Goal: Communication & Community: Share content

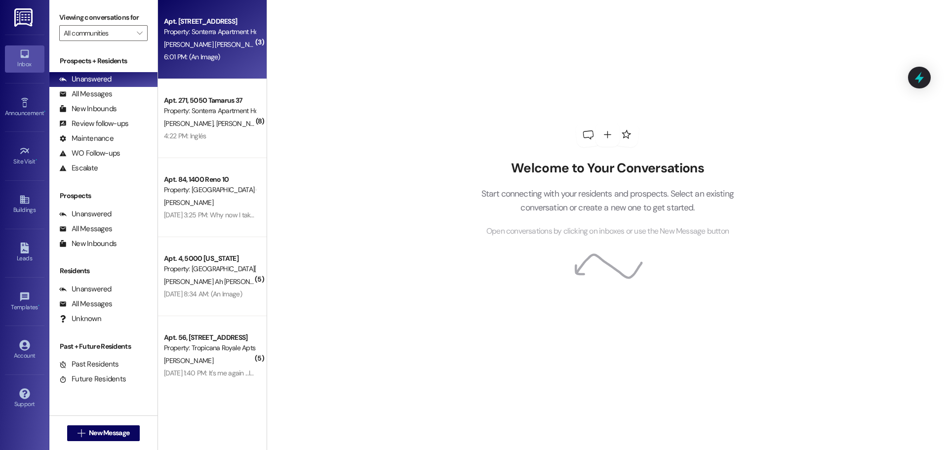
click at [193, 18] on div "Apt. [STREET_ADDRESS]" at bounding box center [209, 21] width 91 height 10
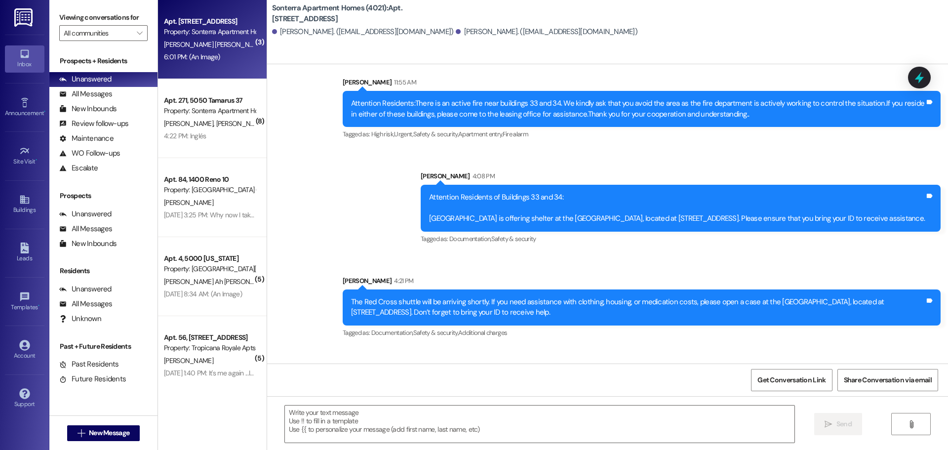
scroll to position [526, 0]
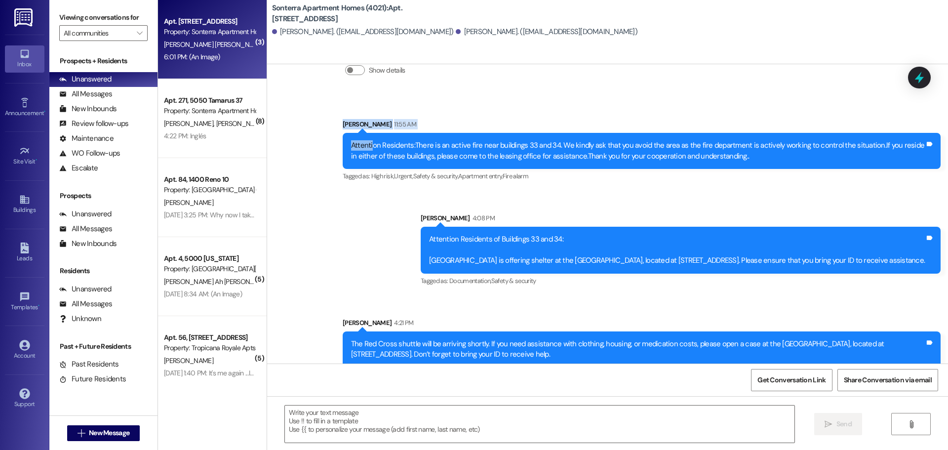
drag, startPoint x: 371, startPoint y: 98, endPoint x: 601, endPoint y: 65, distance: 231.5
click at [597, 63] on div "Sonterra Apartment Homes (4021): Apt. 323, 5050 Tamarus 40 [PERSON_NAME]. ([EMA…" at bounding box center [608, 225] width 682 height 450
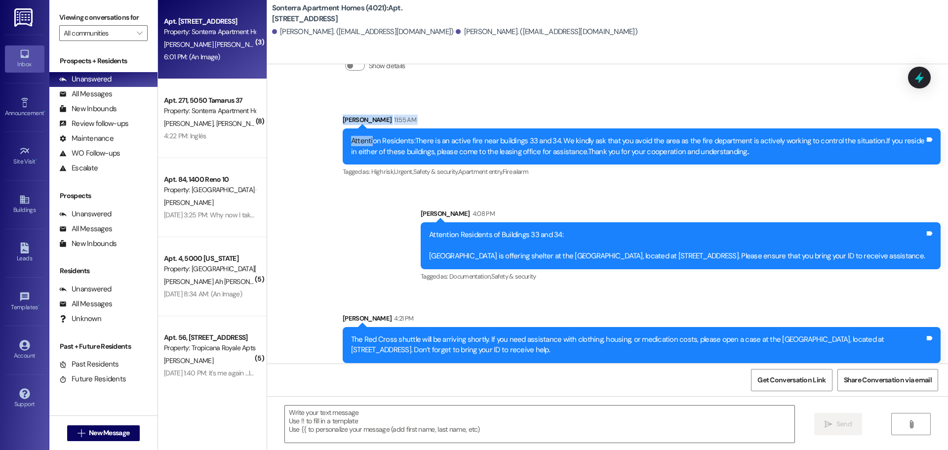
scroll to position [522, 0]
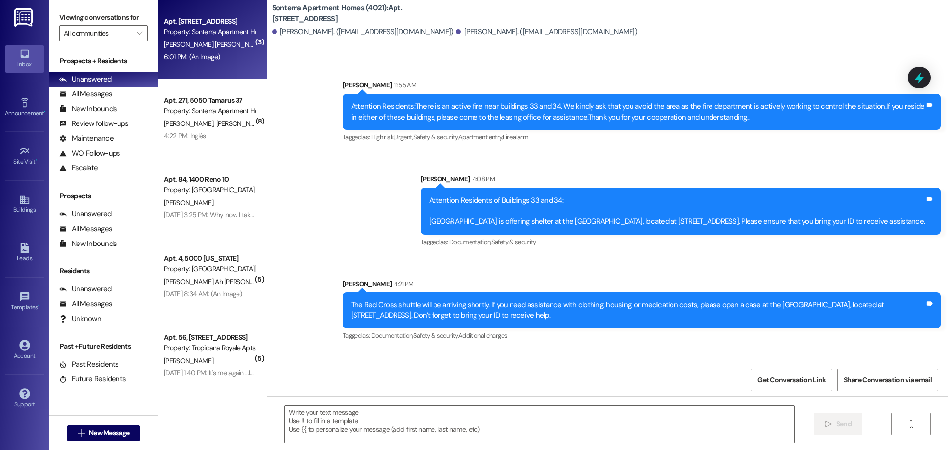
click at [510, 111] on div "Attention Residents:There is an active fire near buildings 33 and 34. We kindly…" at bounding box center [638, 111] width 574 height 21
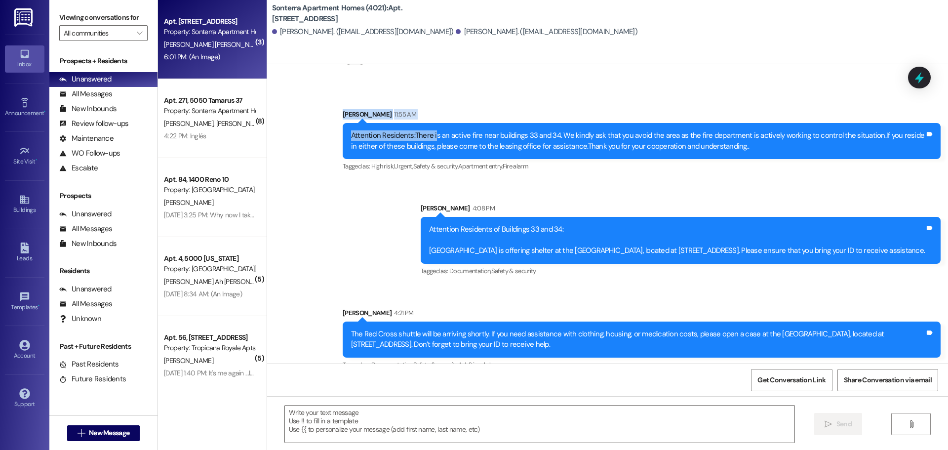
scroll to position [491, 0]
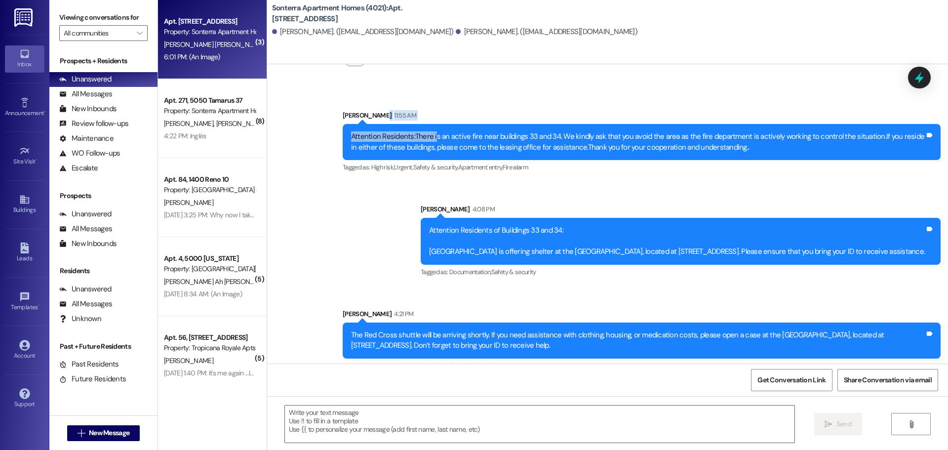
drag, startPoint x: 446, startPoint y: 107, endPoint x: 755, endPoint y: 115, distance: 308.8
click at [766, 112] on div "[PERSON_NAME] 11:55 AM Attention Residents:There is an active fire near buildin…" at bounding box center [642, 142] width 598 height 64
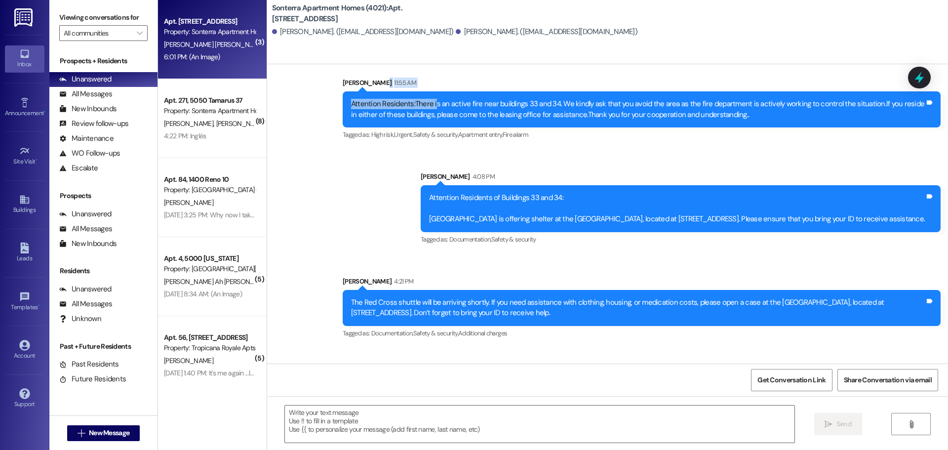
scroll to position [527, 0]
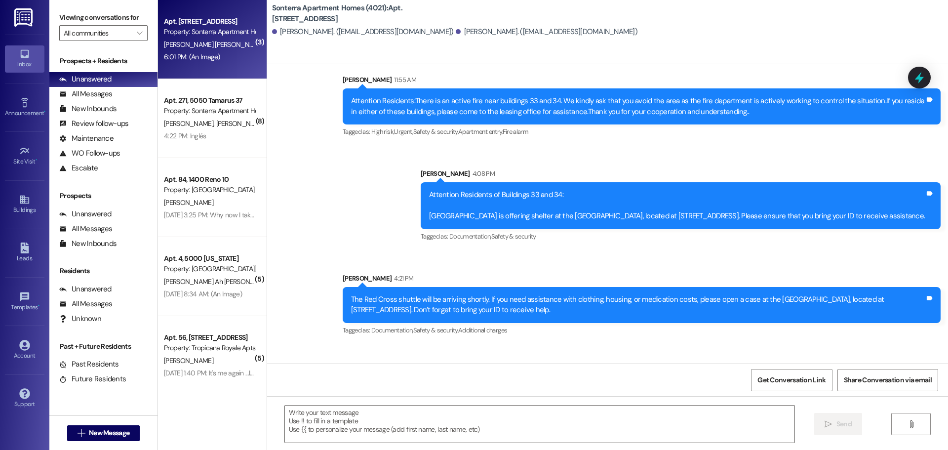
click at [447, 144] on div "Announcement, sent via SMS [PERSON_NAME] 11:55 AM Attention Residents:There is …" at bounding box center [641, 106] width 613 height 79
click at [24, 125] on div "Announcement • Send A Text Announcement" at bounding box center [25, 107] width 40 height 48
click at [27, 114] on div "Announcement •" at bounding box center [24, 113] width 49 height 10
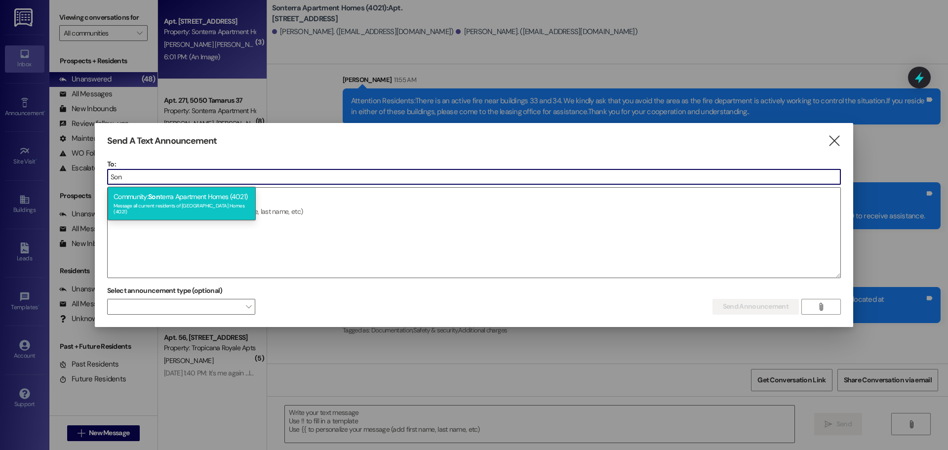
type input "Son"
click at [217, 200] on div "Community: Son terra Apartment Homes (4021) Message all current residents of [G…" at bounding box center [182, 204] width 148 height 34
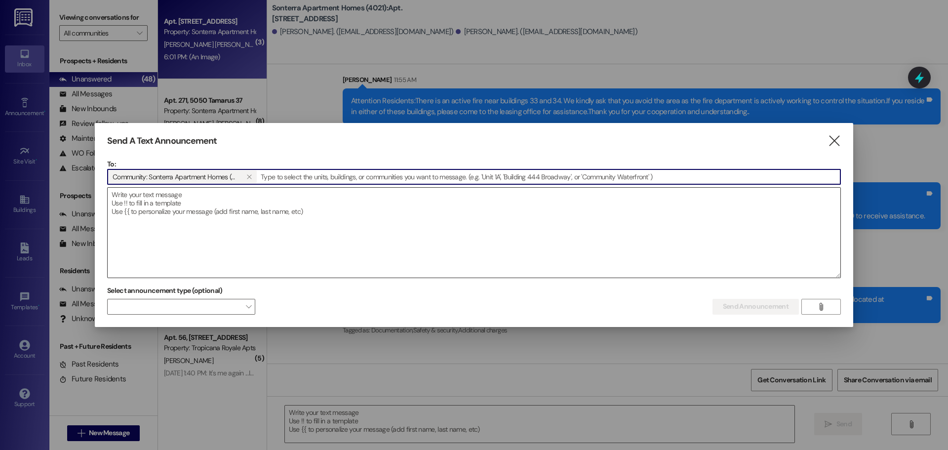
click at [215, 203] on textarea at bounding box center [474, 233] width 733 height 90
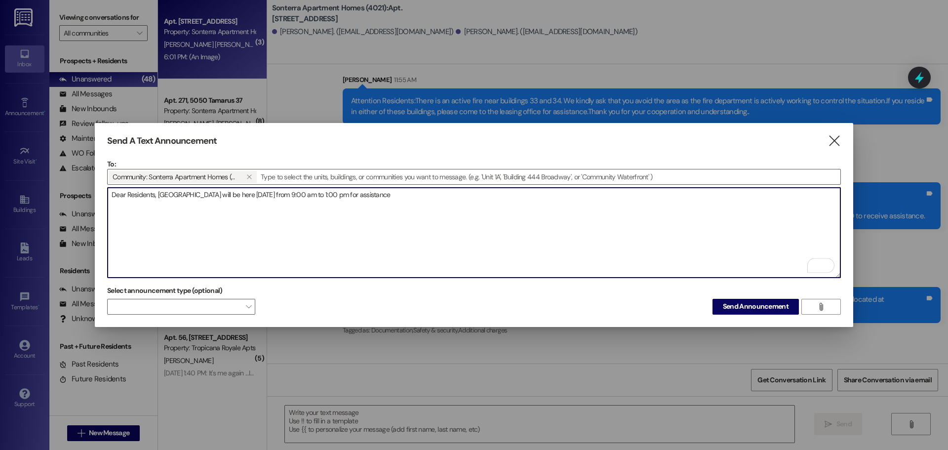
click at [373, 190] on textarea "Dear Residents, [GEOGRAPHIC_DATA] will be here [DATE] from 9:00 am to 1:00 pm f…" at bounding box center [474, 233] width 733 height 90
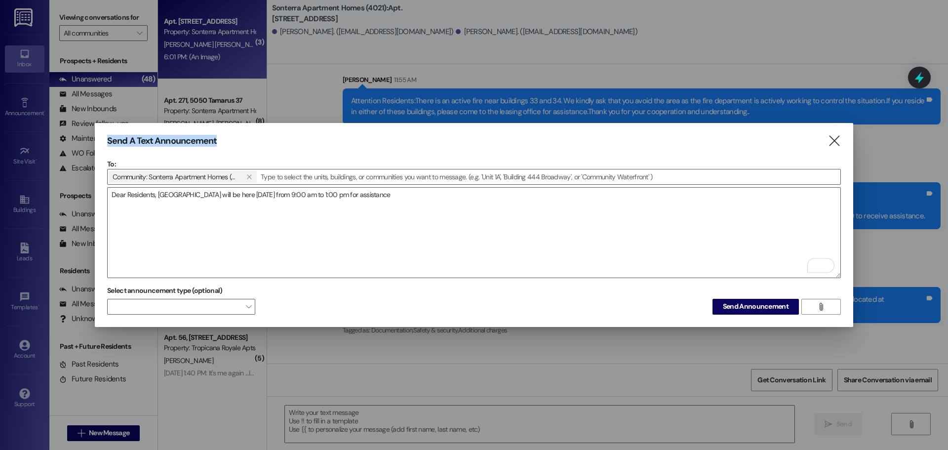
drag, startPoint x: 494, startPoint y: 131, endPoint x: 477, endPoint y: 97, distance: 37.5
click at [482, 93] on div "Send A Text Announcement  To: Community: Sonterra Apartment Homes (4021)   D…" at bounding box center [474, 225] width 948 height 450
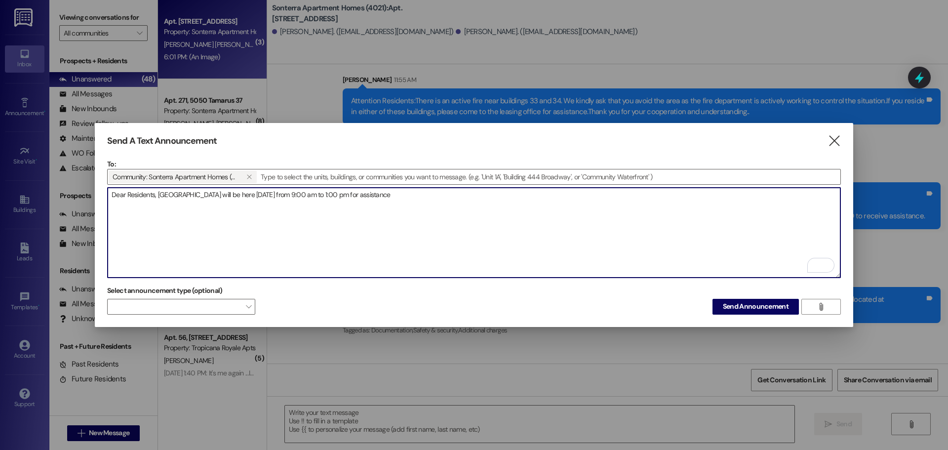
click at [394, 191] on textarea "Dear Residents, [GEOGRAPHIC_DATA] will be here [DATE] from 9:00 am to 1:00 pm f…" at bounding box center [474, 233] width 733 height 90
drag, startPoint x: 157, startPoint y: 190, endPoint x: 160, endPoint y: 199, distance: 9.4
click at [157, 191] on textarea "Dear Residents, [GEOGRAPHIC_DATA] will be here [DATE] from 9:00 am to 1:00 pm f…" at bounding box center [474, 233] width 733 height 90
click at [519, 242] on textarea "Dear Residents, Any residents who were affected by the fire in buildings 33 and…" at bounding box center [474, 233] width 733 height 90
click at [569, 193] on textarea "Dear Residents, Any residents who were affected by the fire in buildings 33 and…" at bounding box center [474, 233] width 733 height 90
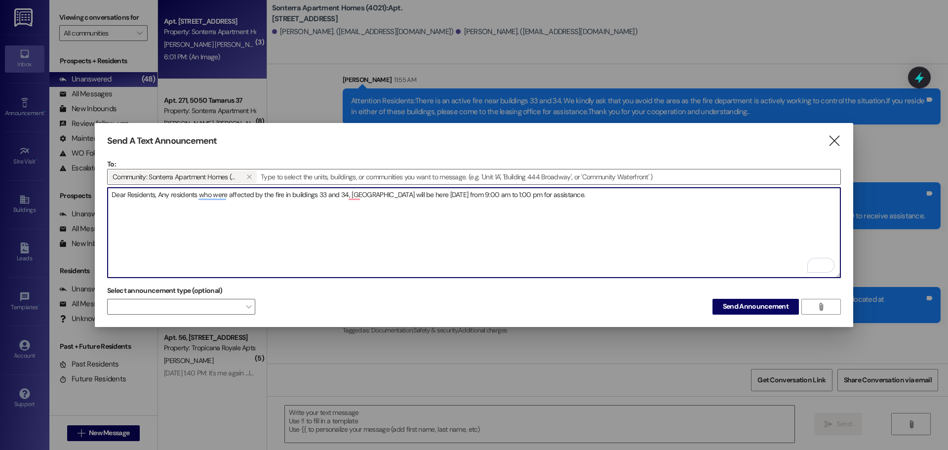
drag, startPoint x: 440, startPoint y: 190, endPoint x: 465, endPoint y: 211, distance: 33.0
click at [440, 191] on textarea "Dear Residents, Any residents who were affected by the fire in buildings 33 and…" at bounding box center [474, 233] width 733 height 90
drag, startPoint x: 679, startPoint y: 188, endPoint x: 100, endPoint y: 196, distance: 578.9
click at [66, 183] on div "Send A Text Announcement  To: Community: Sonterra Apartment Homes (4021)   D…" at bounding box center [474, 225] width 948 height 450
paste textarea "We want to inform you that any residents affected by the fire in buildings 33 a…"
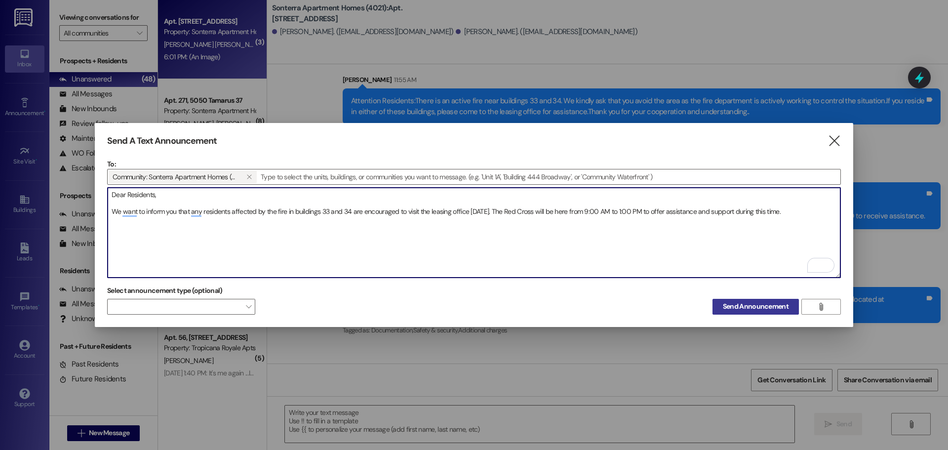
type textarea "Dear Residents, We want to inform you that any residents affected by the fire i…"
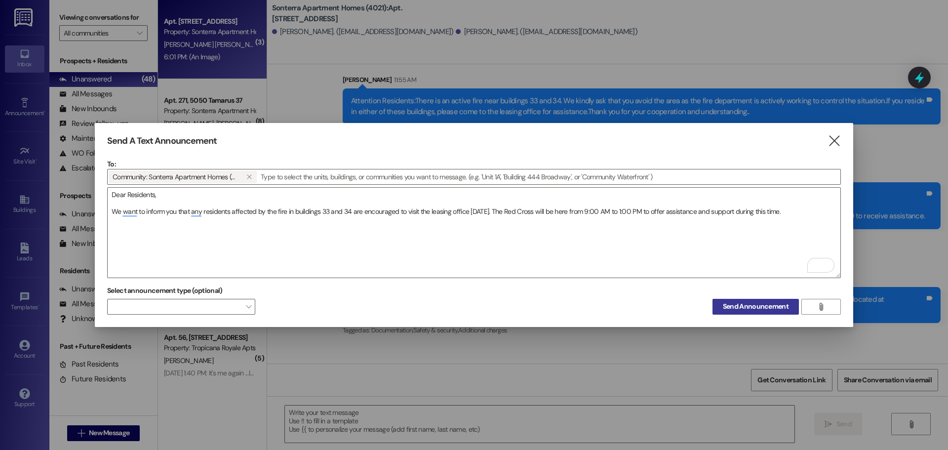
click at [721, 308] on span "Send Announcement" at bounding box center [756, 306] width 70 height 10
